Goal: Use online tool/utility: Utilize a website feature to perform a specific function

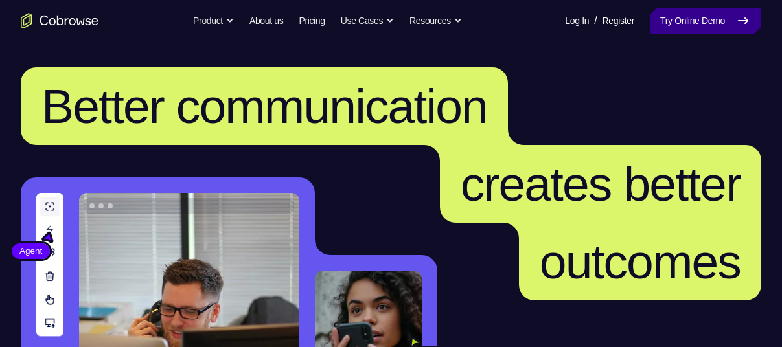
click at [695, 30] on link "Try Online Demo" at bounding box center [705, 21] width 111 height 26
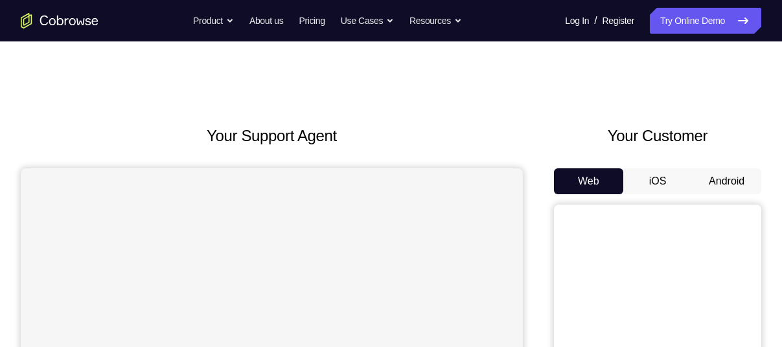
click at [729, 176] on button "Android" at bounding box center [726, 181] width 69 height 26
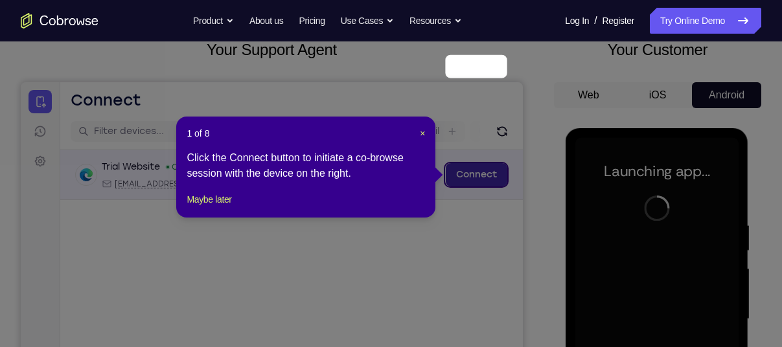
scroll to position [83, 0]
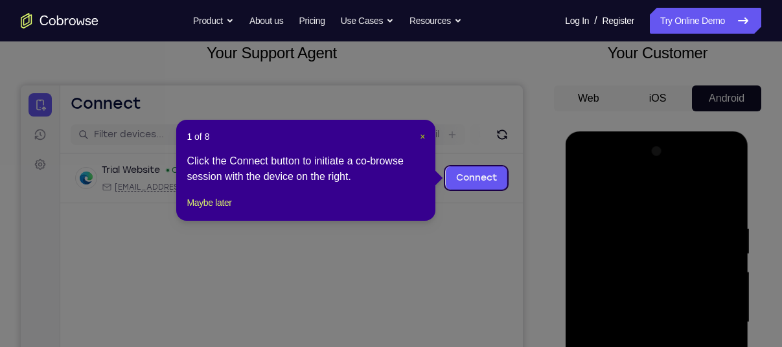
click at [420, 135] on span "×" at bounding box center [422, 136] width 5 height 10
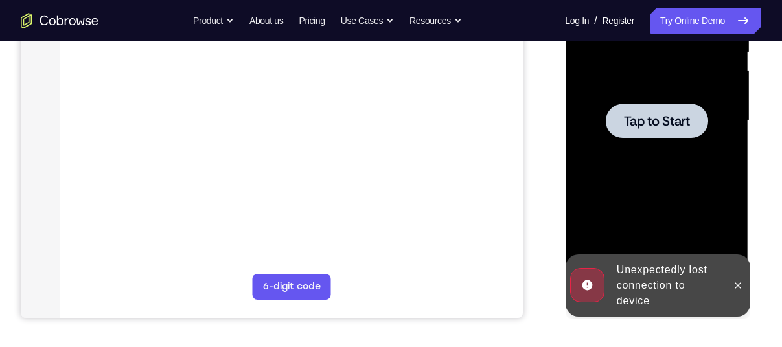
scroll to position [286, 0]
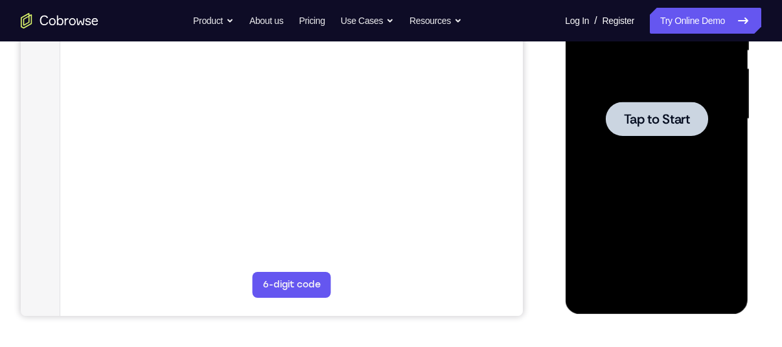
click at [665, 130] on div at bounding box center [656, 119] width 102 height 34
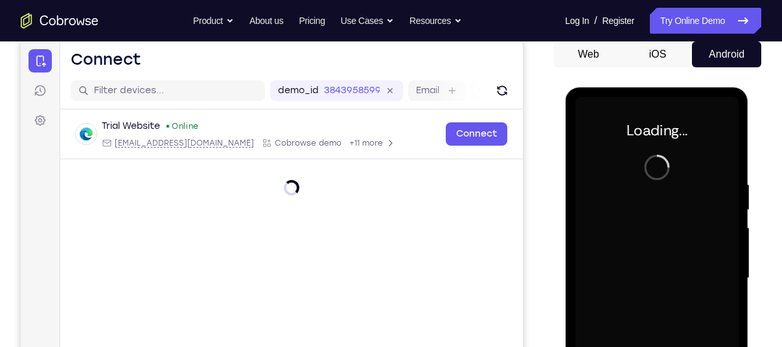
scroll to position [126, 0]
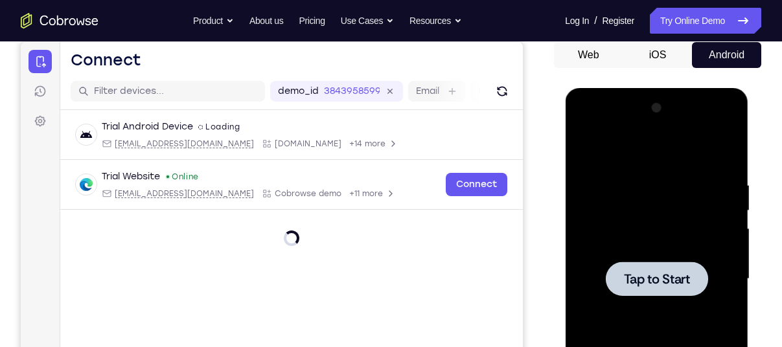
click at [647, 284] on span "Tap to Start" at bounding box center [656, 279] width 66 height 13
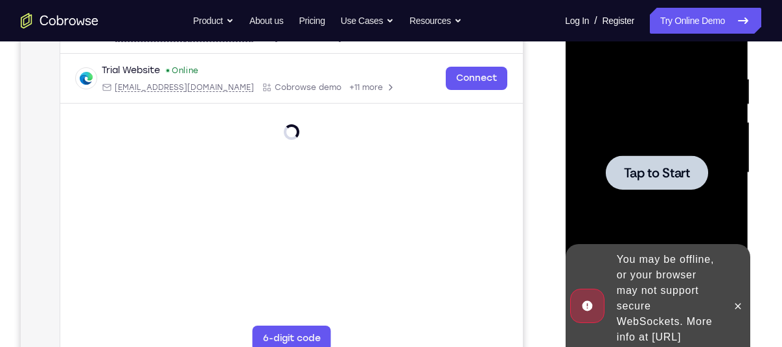
scroll to position [246, 0]
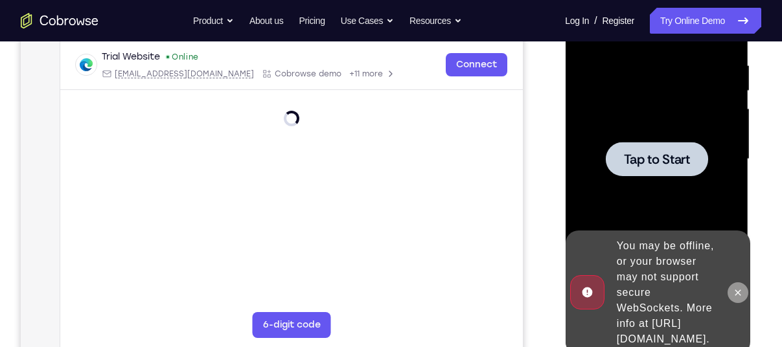
click at [738, 289] on icon at bounding box center [737, 292] width 6 height 6
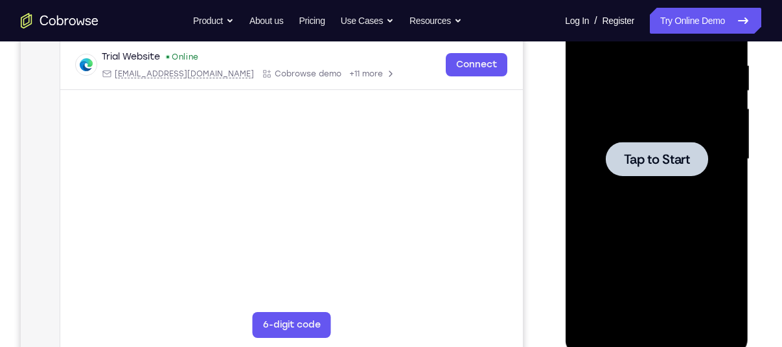
click at [703, 170] on div at bounding box center [656, 159] width 102 height 34
click at [659, 163] on span "Tap to Start" at bounding box center [656, 159] width 66 height 13
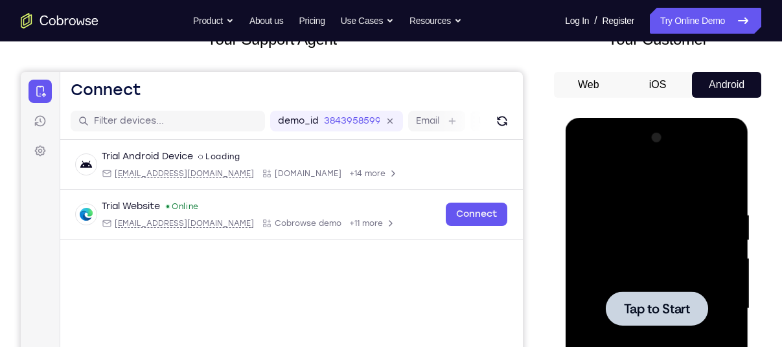
scroll to position [95, 0]
